Goal: Check status: Check status

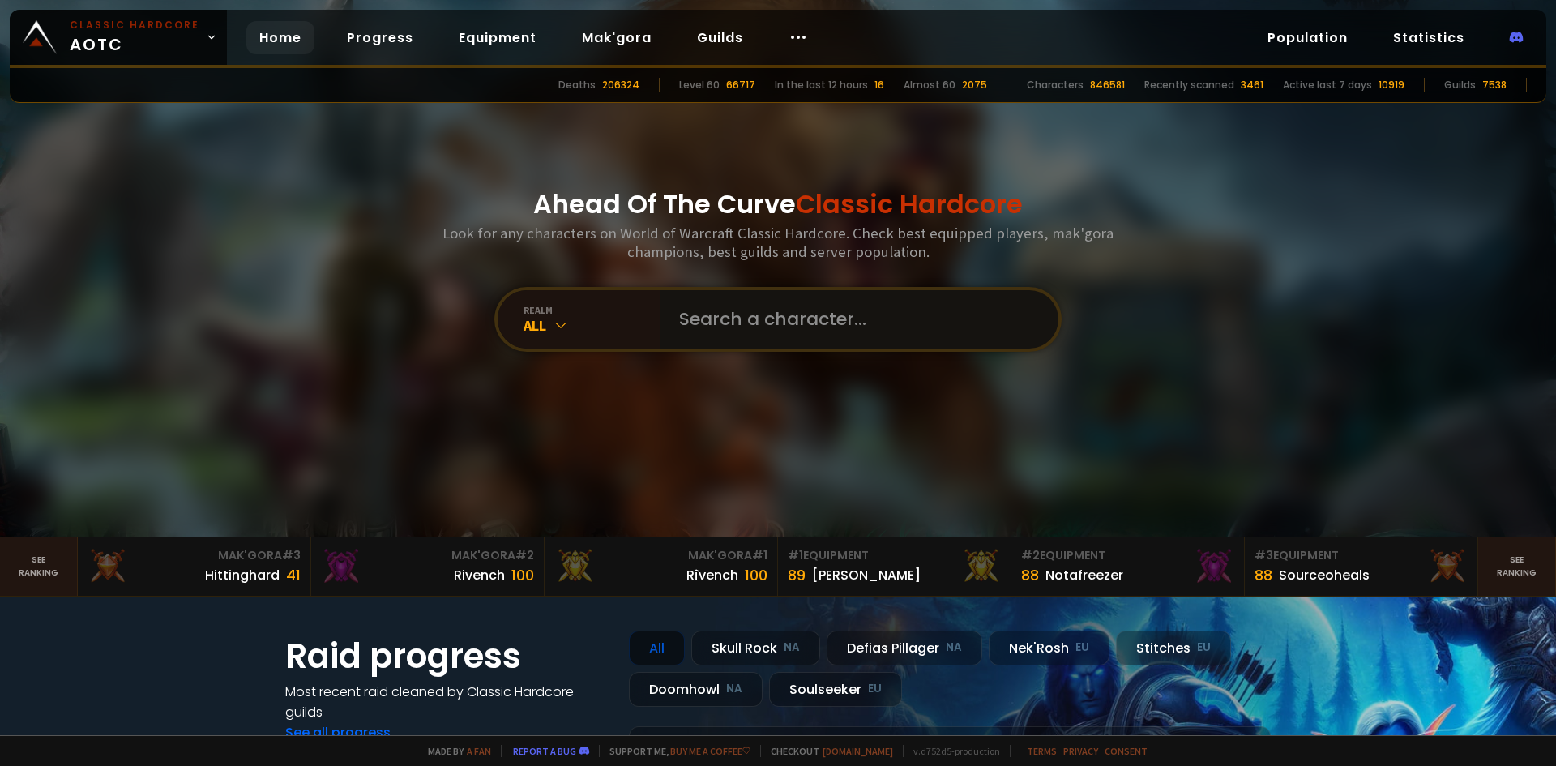
click at [737, 326] on input "text" at bounding box center [855, 319] width 370 height 58
type input "cocobolo"
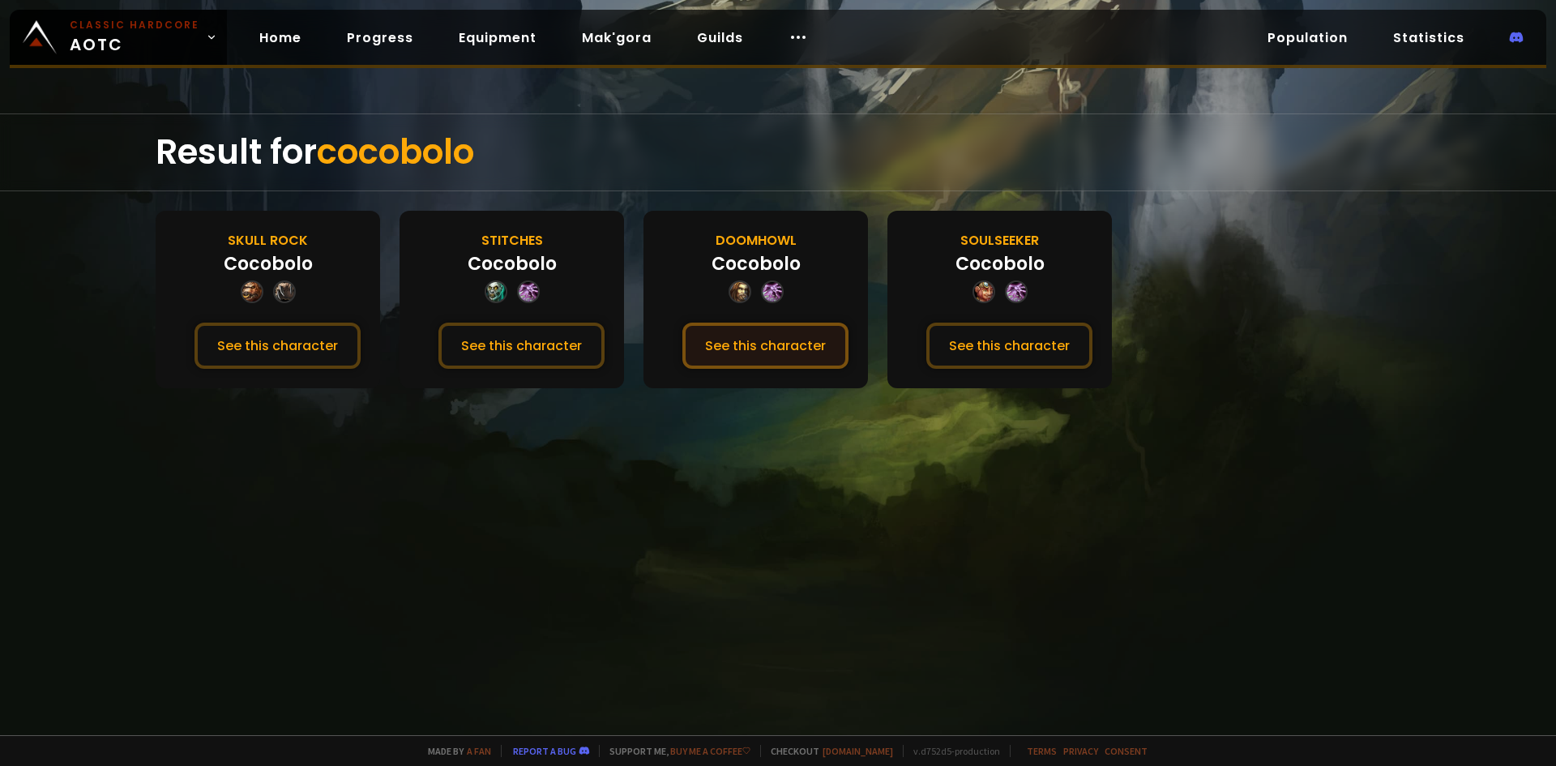
click at [734, 343] on button "See this character" at bounding box center [766, 346] width 166 height 46
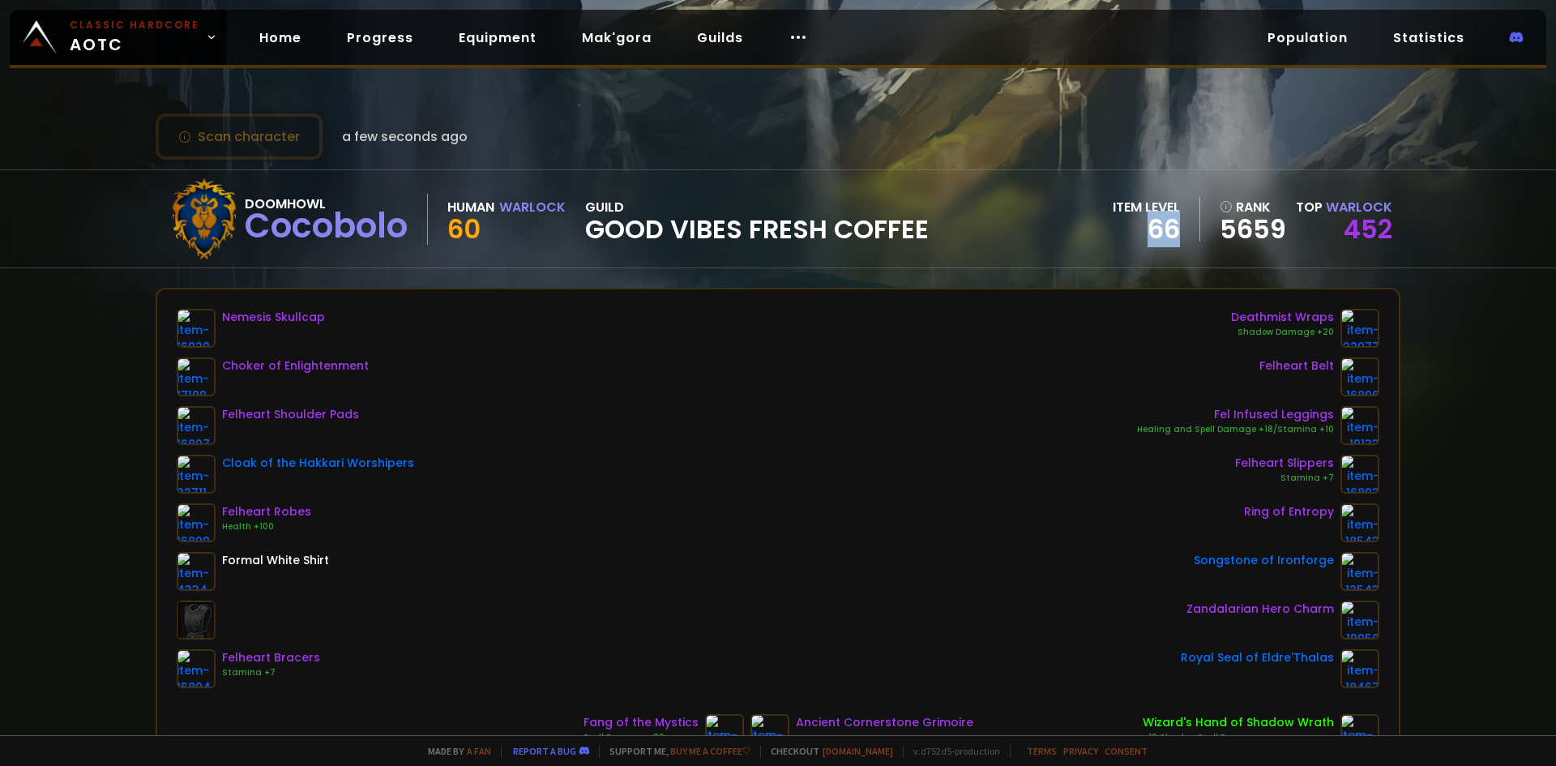
drag, startPoint x: 1139, startPoint y: 227, endPoint x: 1172, endPoint y: 229, distance: 33.3
click at [1172, 229] on div "item level 66" at bounding box center [1157, 219] width 88 height 45
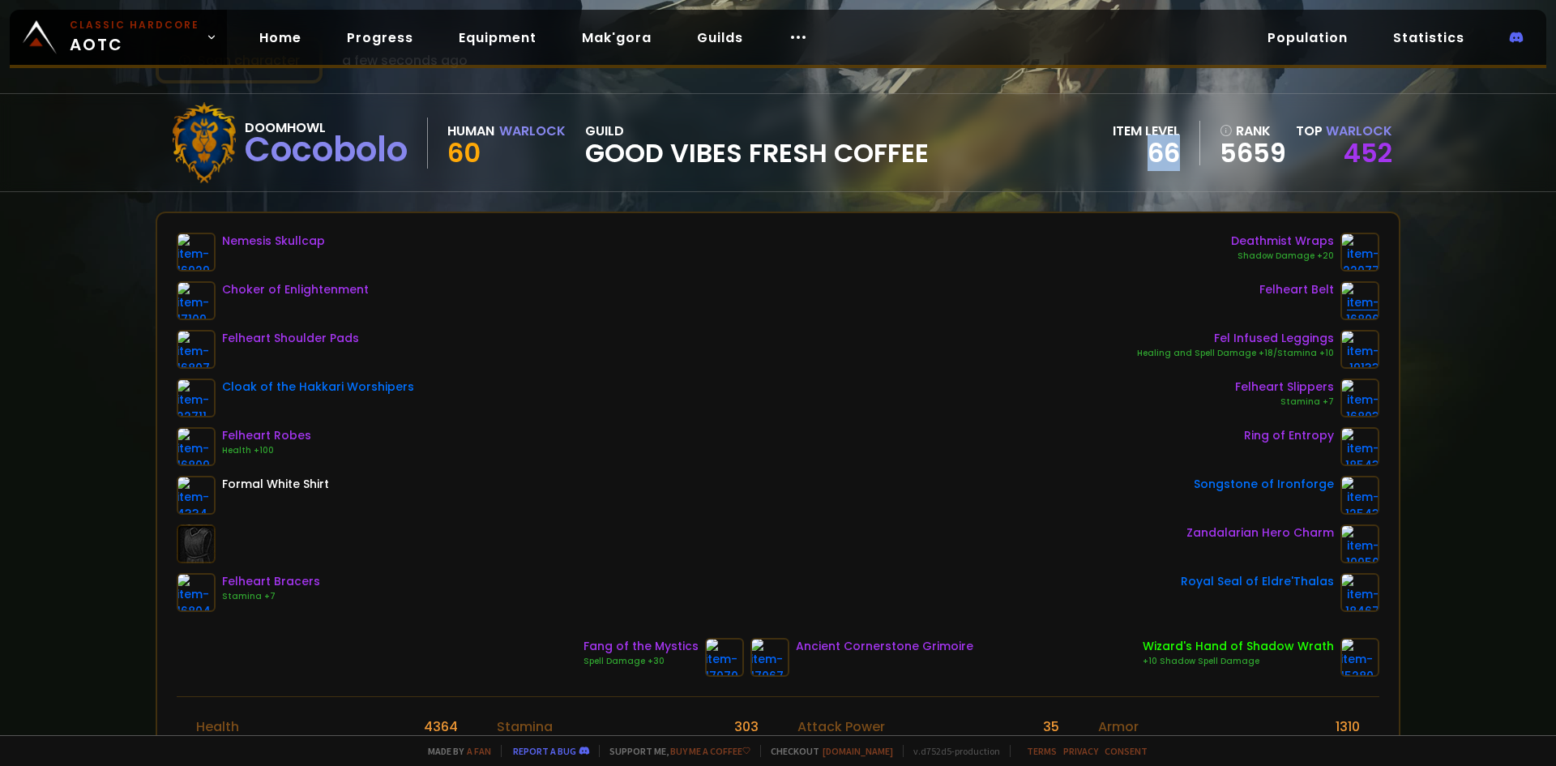
scroll to position [81, 0]
